Goal: Information Seeking & Learning: Learn about a topic

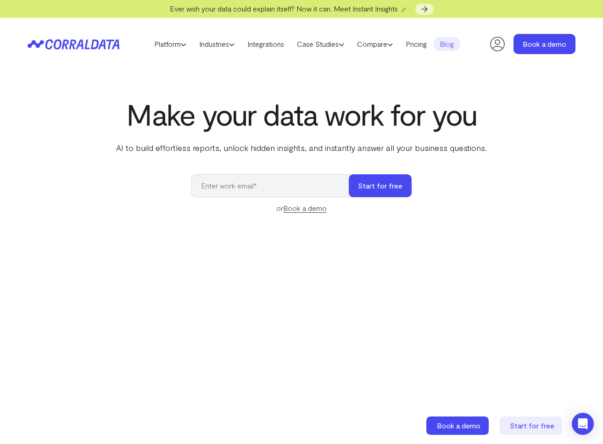
click at [453, 45] on link "Blog" at bounding box center [446, 44] width 27 height 14
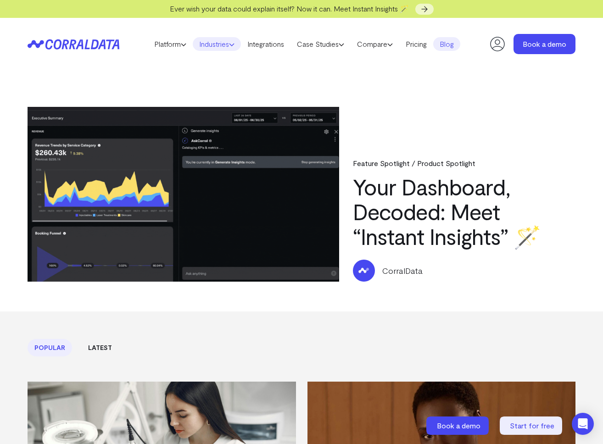
click at [202, 45] on link "Industries" at bounding box center [217, 44] width 48 height 14
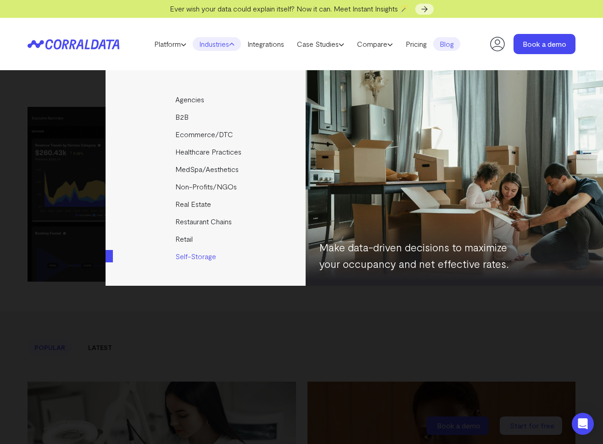
drag, startPoint x: 198, startPoint y: 170, endPoint x: 363, endPoint y: 168, distance: 164.8
click at [198, 170] on link "MedSpa/Aesthetics" at bounding box center [208, 169] width 204 height 17
